Goal: Transaction & Acquisition: Purchase product/service

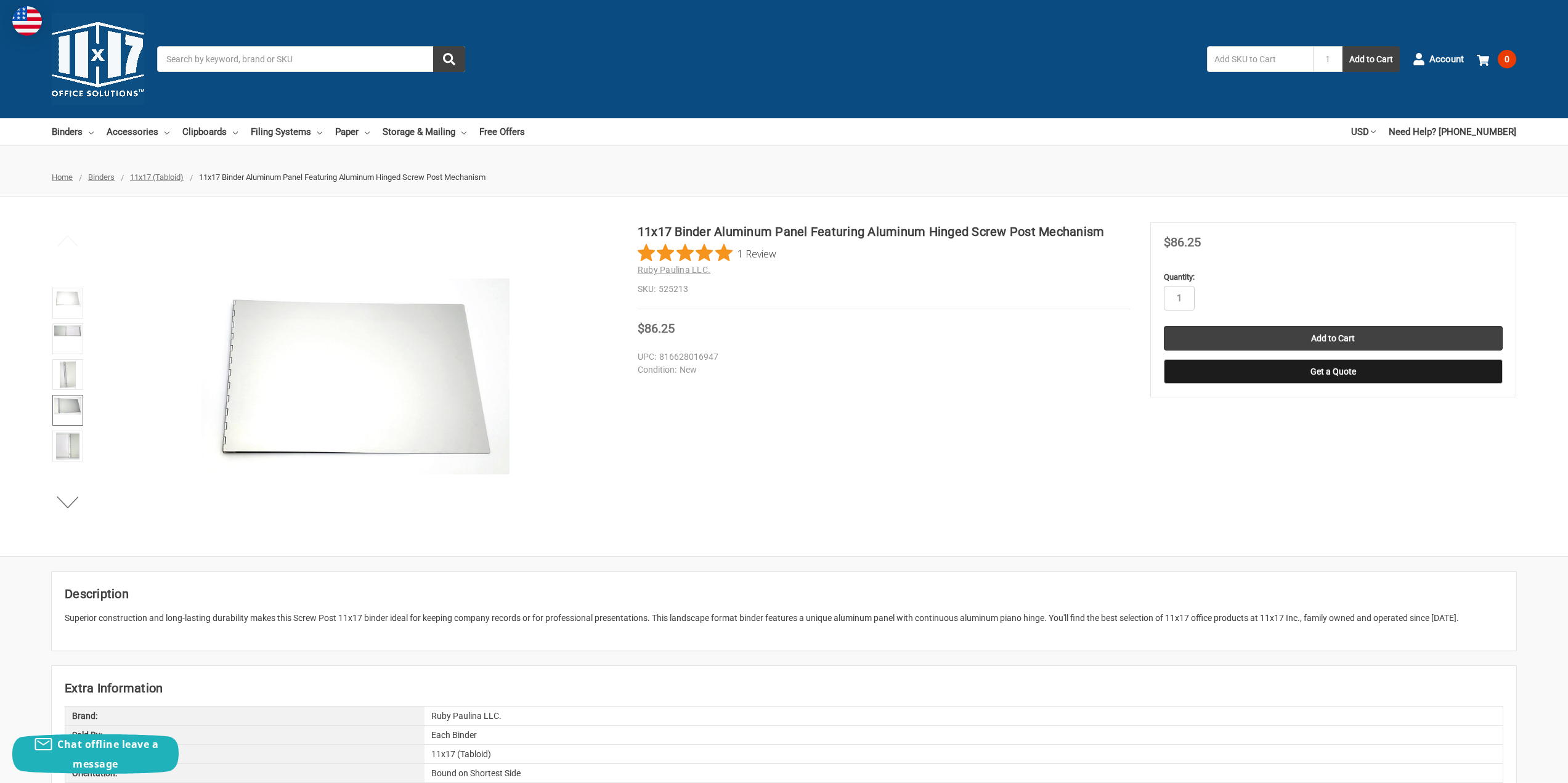
click at [67, 408] on img at bounding box center [68, 405] width 27 height 18
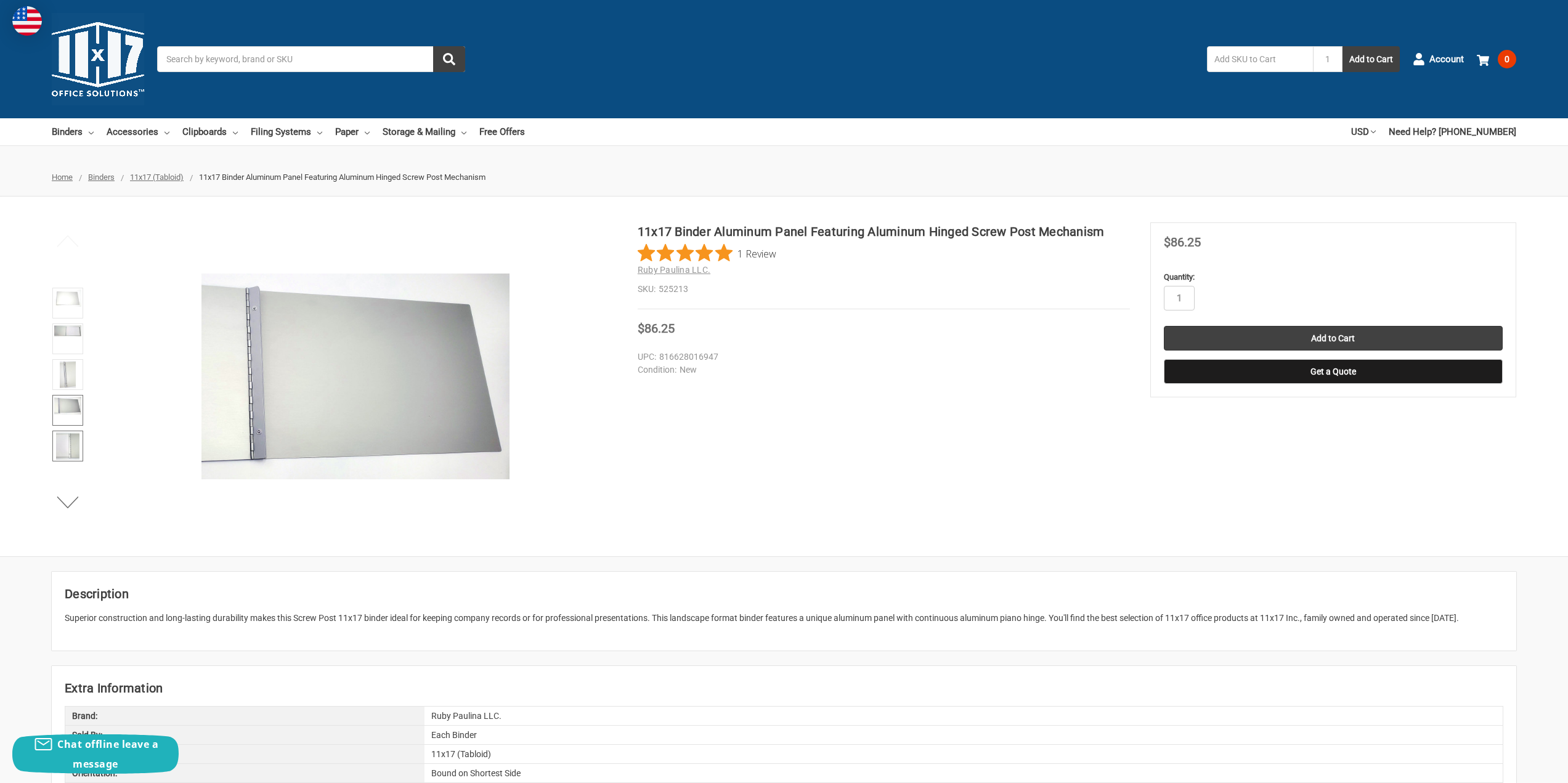
click at [66, 457] on img at bounding box center [68, 446] width 23 height 27
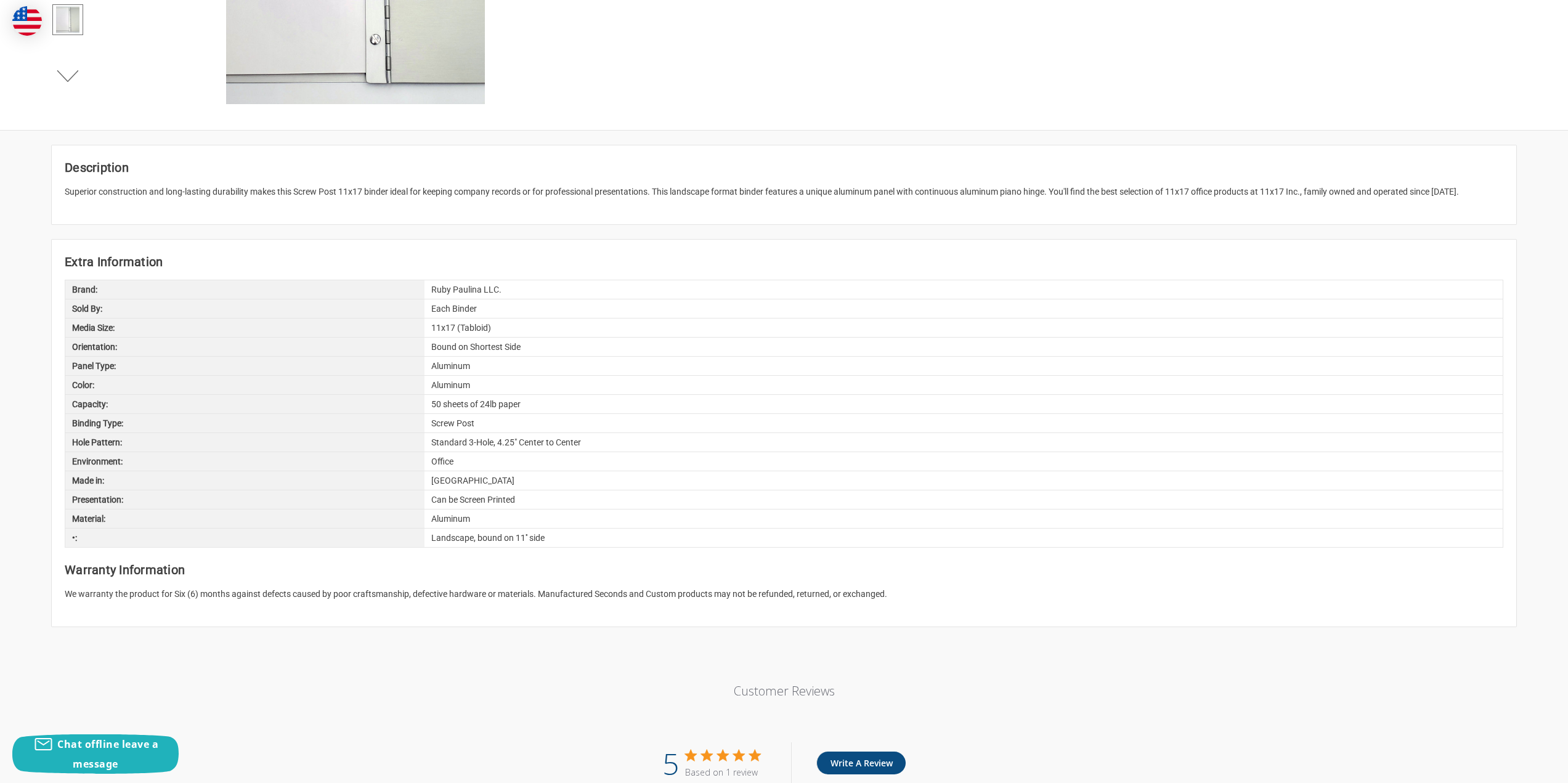
scroll to position [431, 0]
